Goal: Check status: Check status

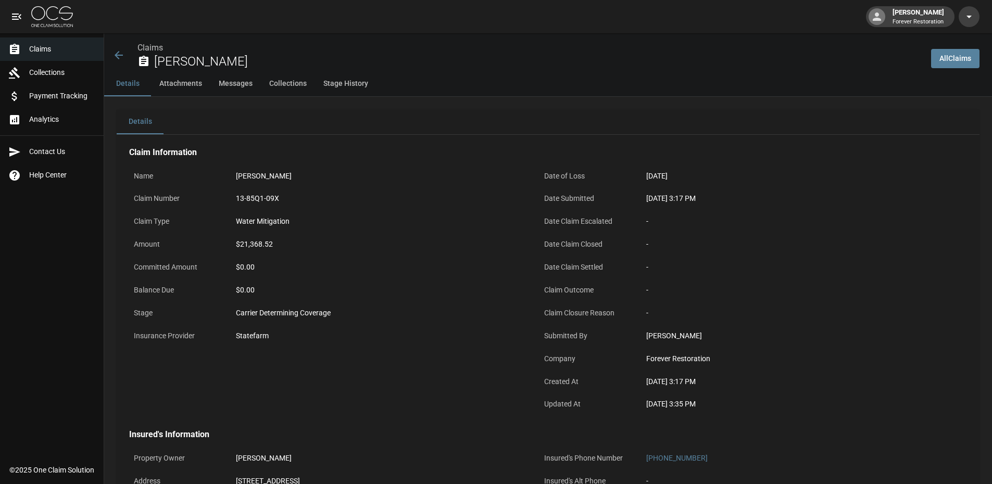
click at [962, 55] on link "All Claims" at bounding box center [955, 58] width 48 height 19
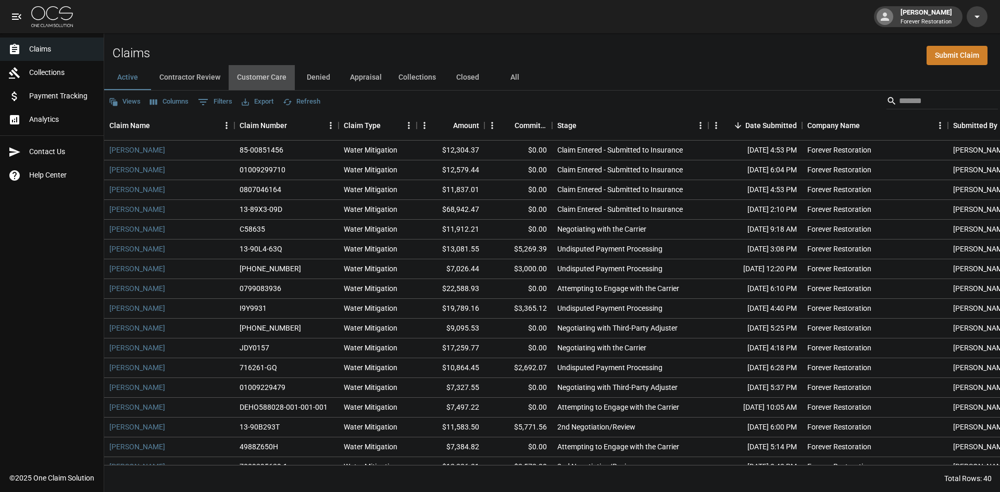
click at [266, 75] on button "Customer Care" at bounding box center [262, 77] width 66 height 25
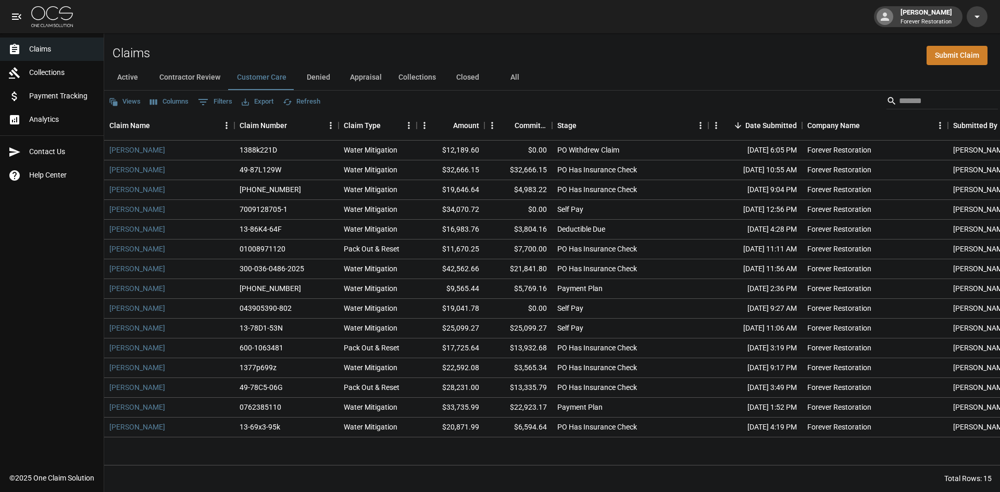
click at [302, 102] on button "Refresh" at bounding box center [301, 102] width 43 height 16
click at [317, 81] on button "Denied" at bounding box center [318, 77] width 47 height 25
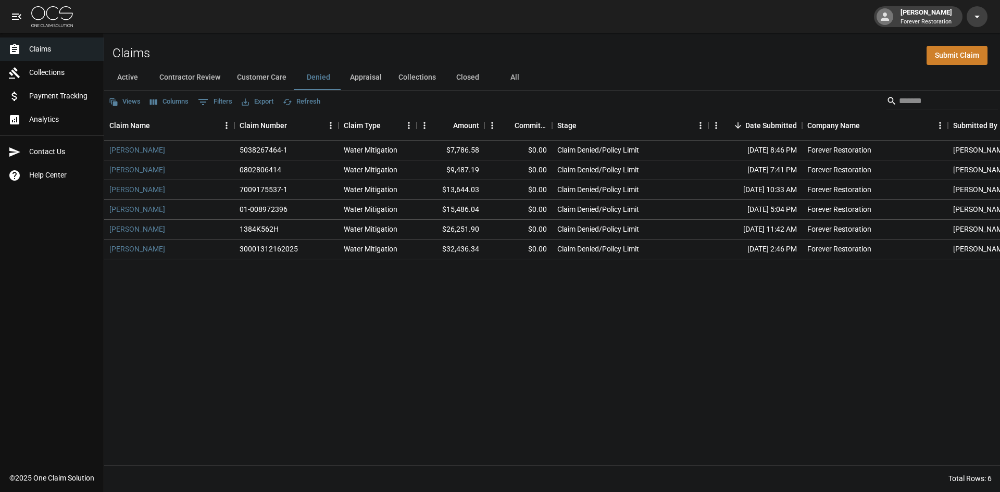
click at [309, 104] on button "Refresh" at bounding box center [301, 102] width 43 height 16
click at [426, 81] on button "Collections" at bounding box center [417, 77] width 54 height 25
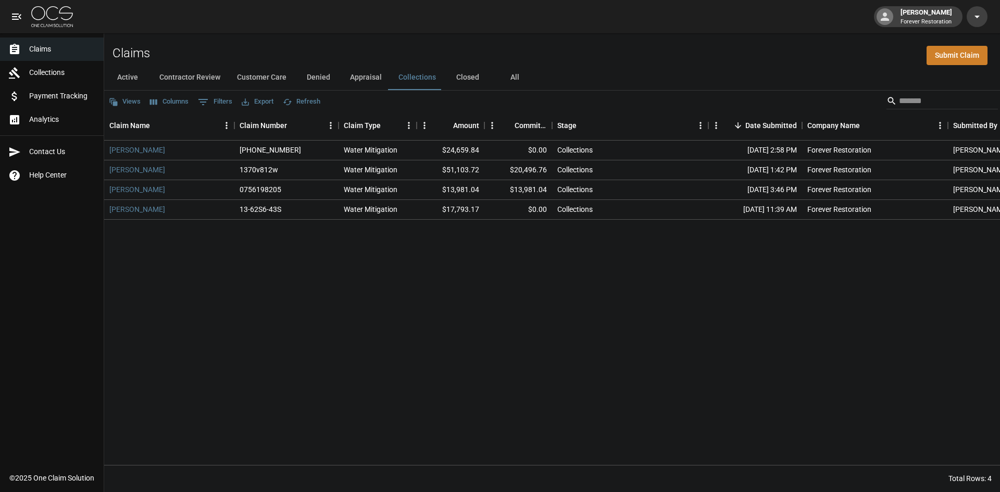
click at [461, 74] on button "Closed" at bounding box center [467, 77] width 47 height 25
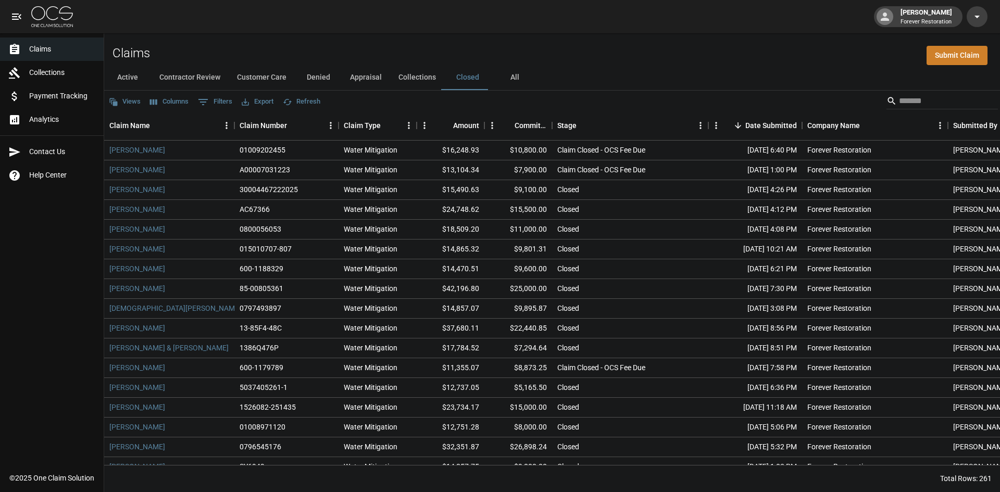
click at [279, 80] on button "Customer Care" at bounding box center [262, 77] width 66 height 25
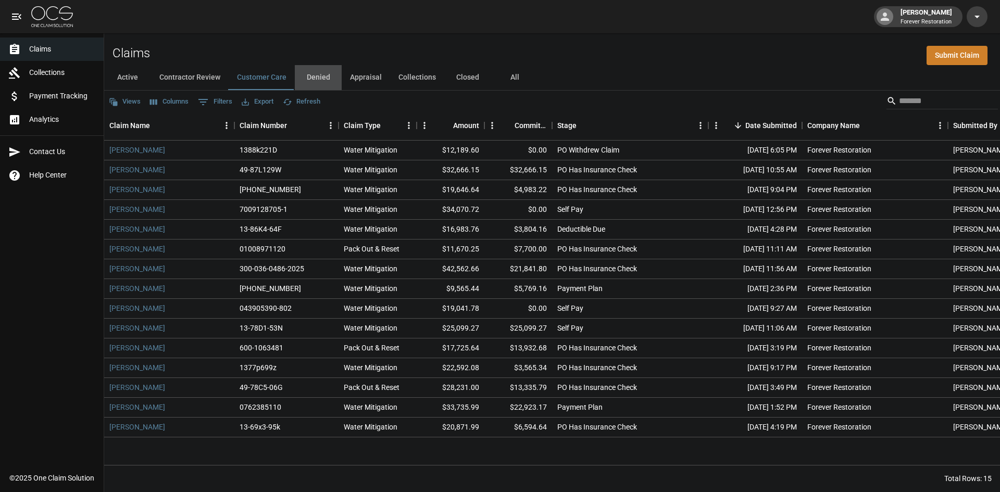
click at [305, 70] on button "Denied" at bounding box center [318, 77] width 47 height 25
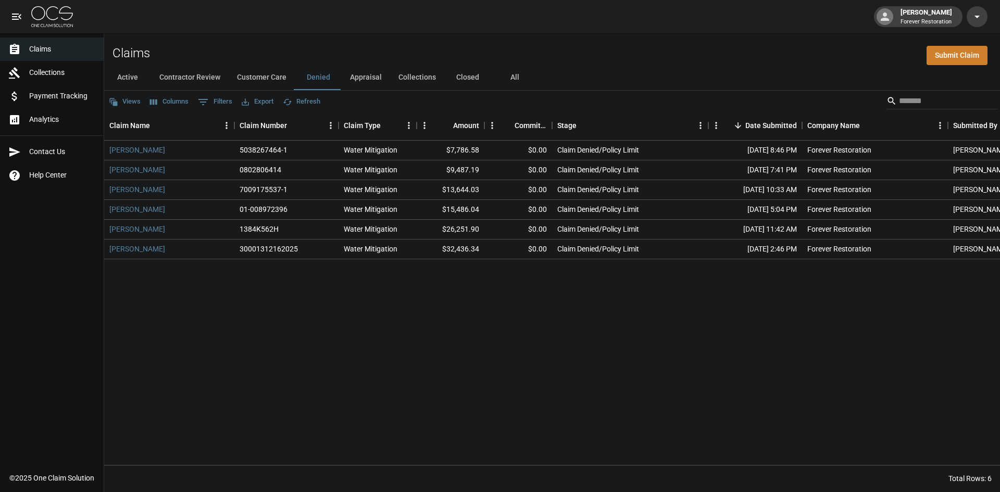
click at [470, 80] on button "Closed" at bounding box center [467, 77] width 47 height 25
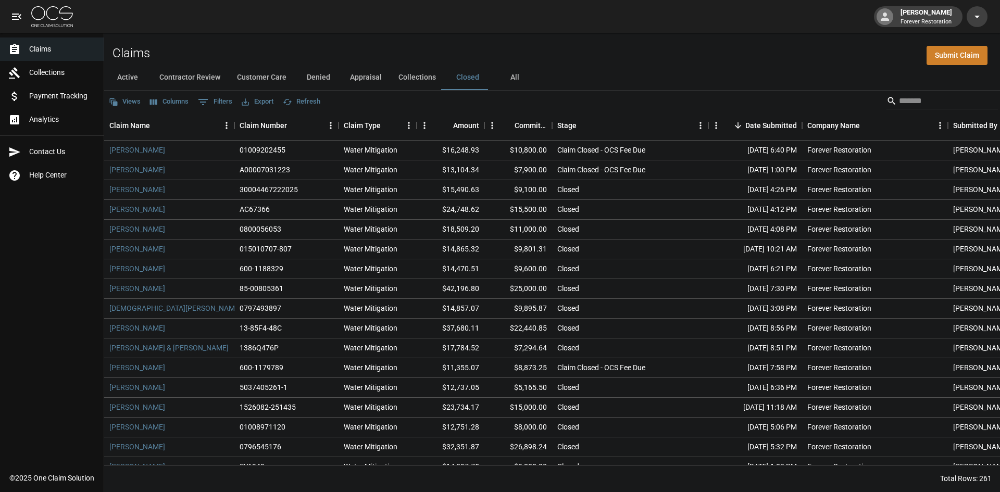
click at [509, 76] on button "All" at bounding box center [514, 77] width 47 height 25
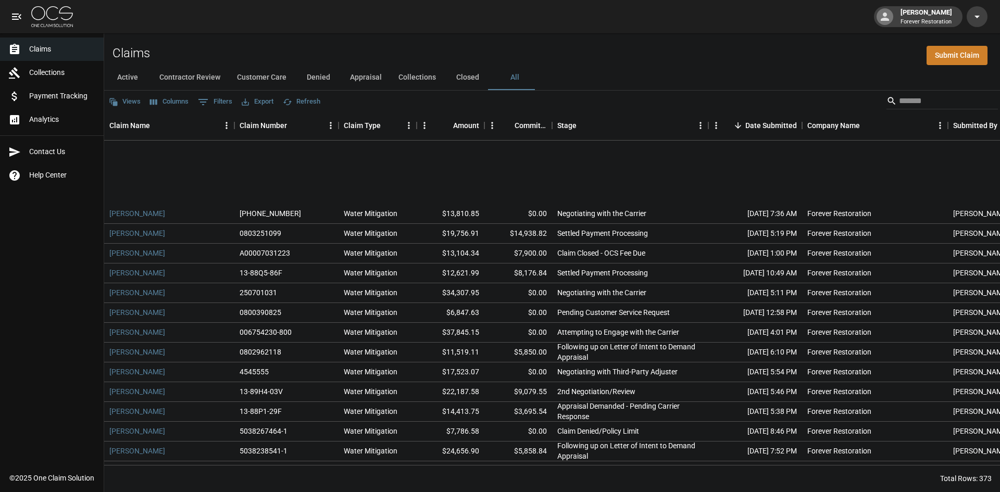
scroll to position [521, 0]
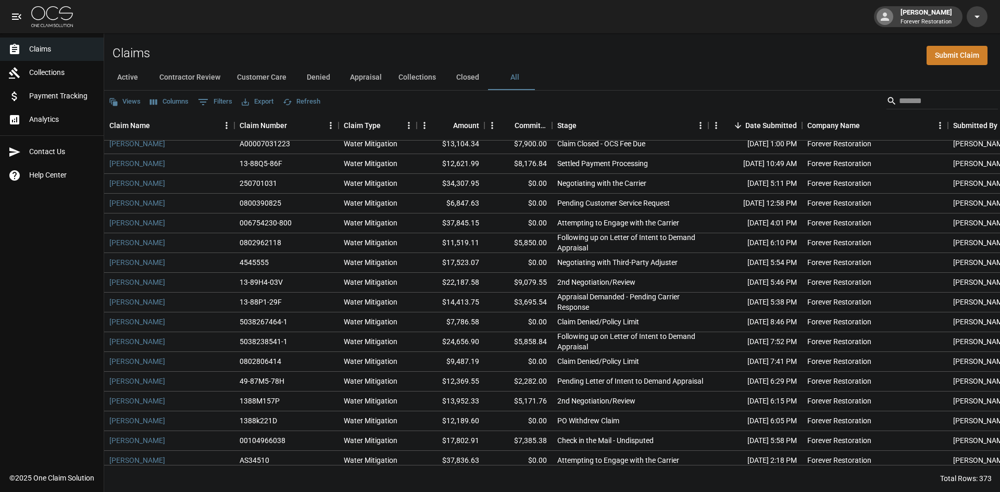
drag, startPoint x: 353, startPoint y: 331, endPoint x: 73, endPoint y: 295, distance: 282.6
click at [73, 295] on div "Claims Collections Payment Tracking Analytics Contact Us Help Center" at bounding box center [52, 233] width 104 height 467
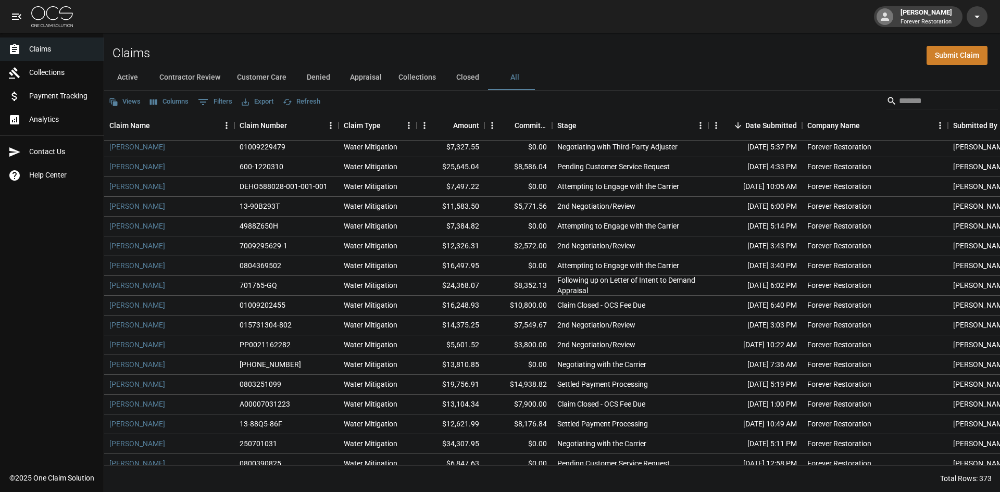
scroll to position [0, 0]
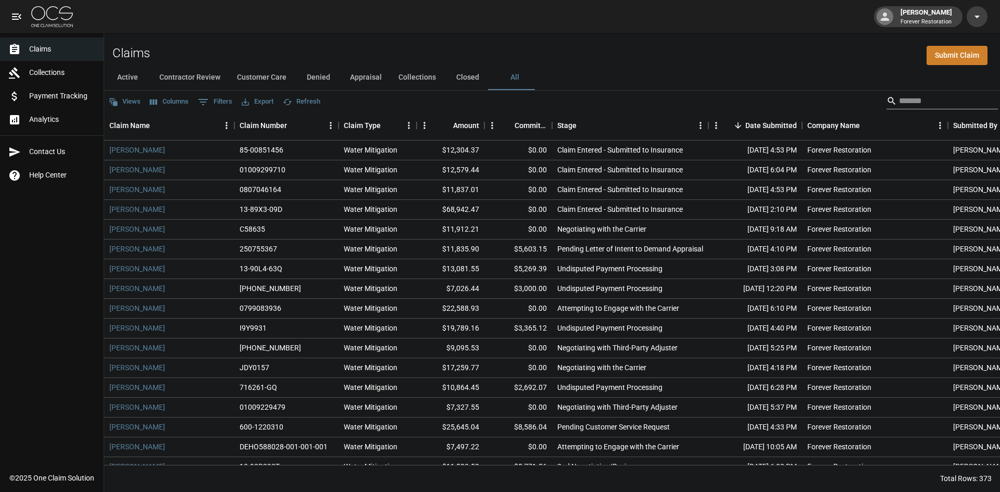
click at [920, 103] on input "Search" at bounding box center [940, 101] width 83 height 17
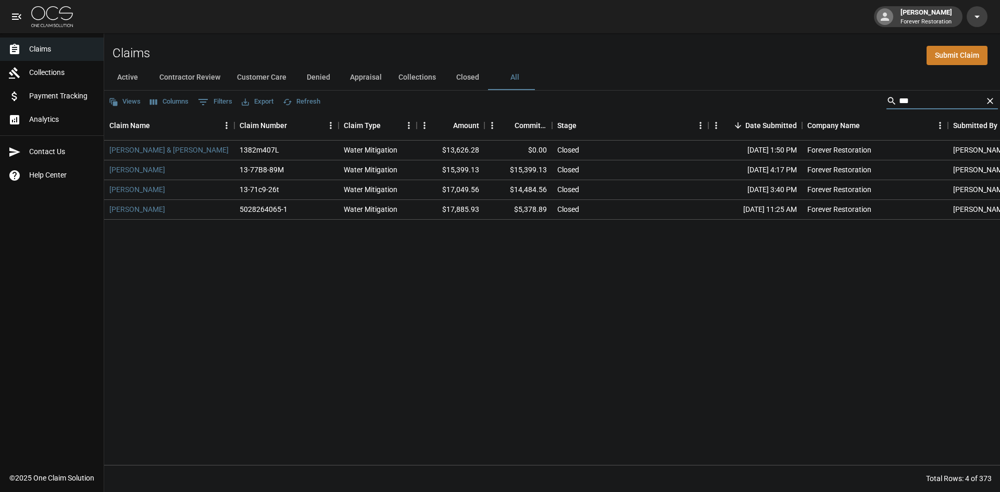
type input "***"
